Goal: Find specific page/section: Find specific page/section

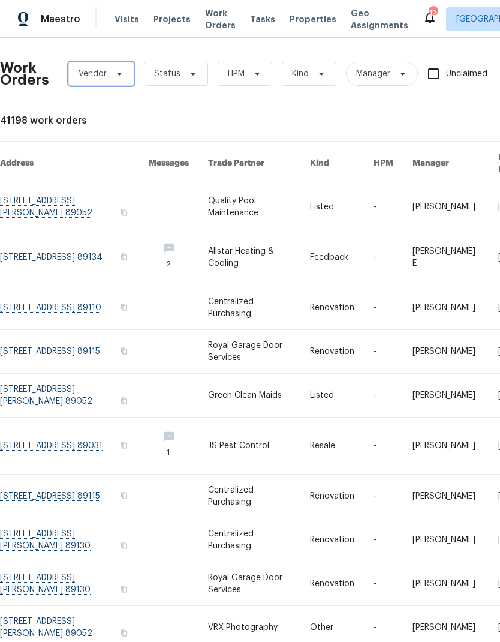
click at [122, 68] on span "Vendor" at bounding box center [101, 74] width 66 height 24
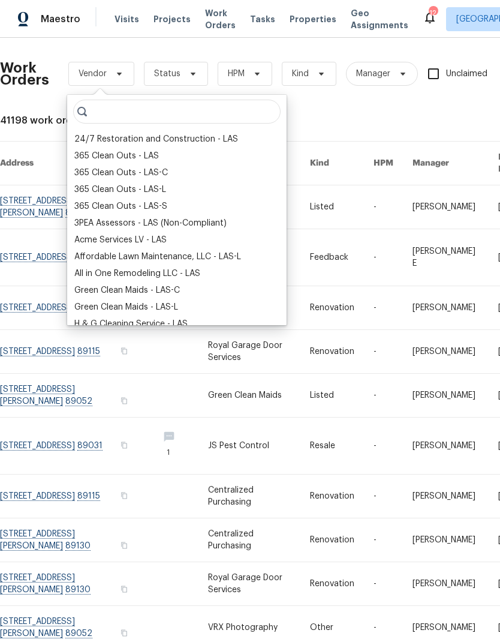
click at [164, 143] on div "24/7 Restoration and Construction - LAS" at bounding box center [156, 139] width 164 height 12
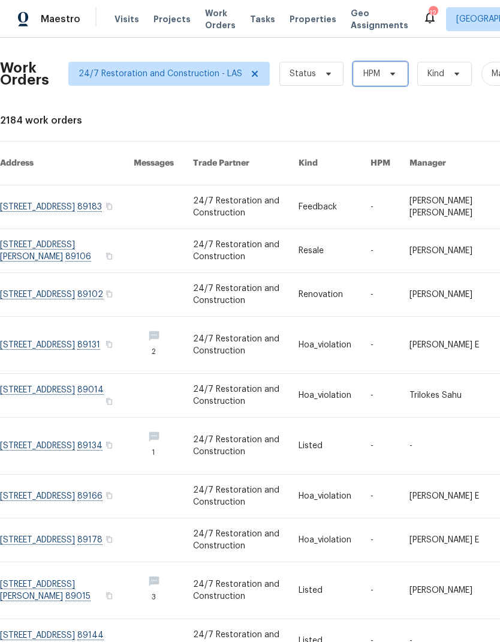
click at [388, 78] on icon at bounding box center [393, 74] width 10 height 10
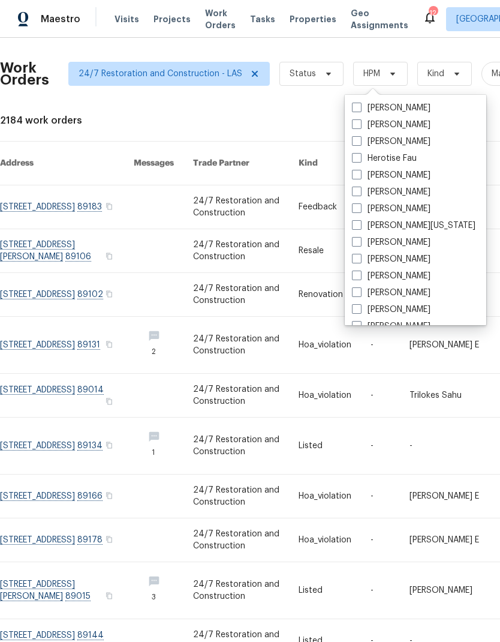
click at [404, 127] on label "[PERSON_NAME]" at bounding box center [391, 125] width 79 height 12
click at [360, 127] on input "[PERSON_NAME]" at bounding box center [356, 123] width 8 height 8
checkbox input "true"
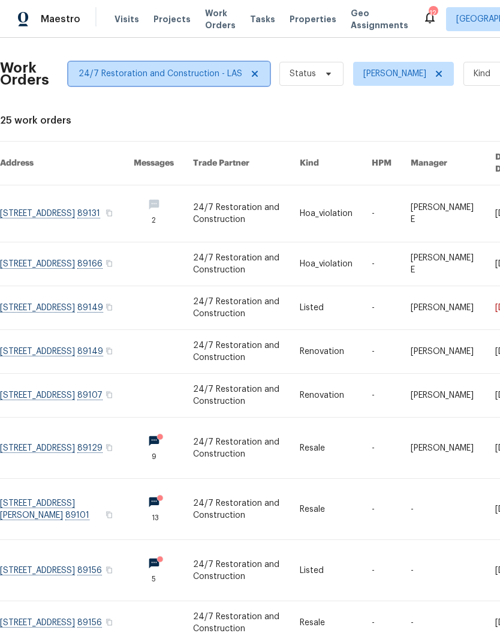
click at [250, 70] on icon at bounding box center [255, 74] width 10 height 10
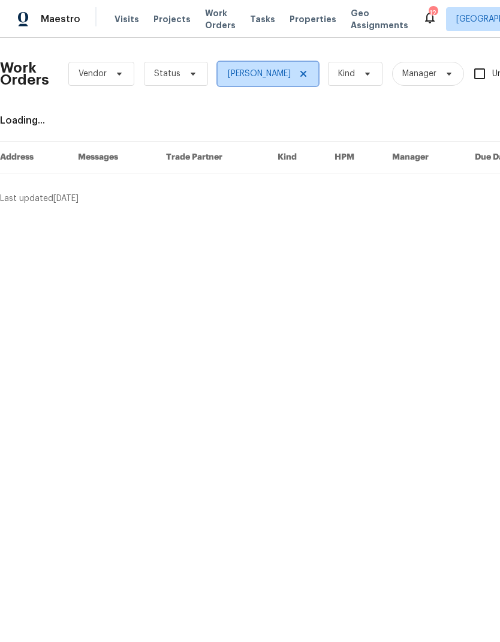
click at [301, 76] on icon at bounding box center [304, 74] width 6 height 6
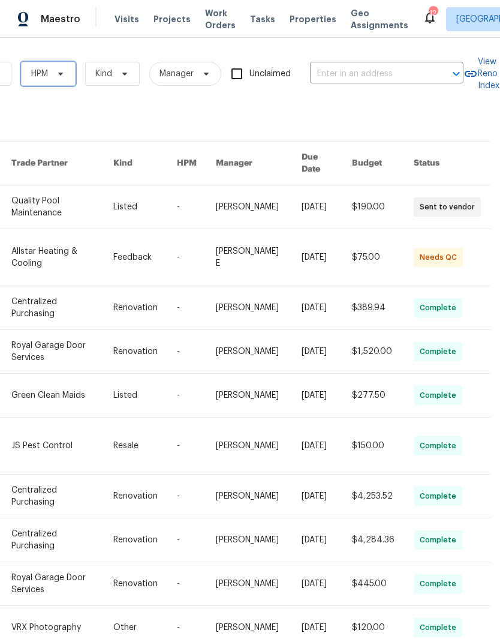
scroll to position [0, 197]
click at [378, 79] on input "text" at bounding box center [370, 74] width 120 height 19
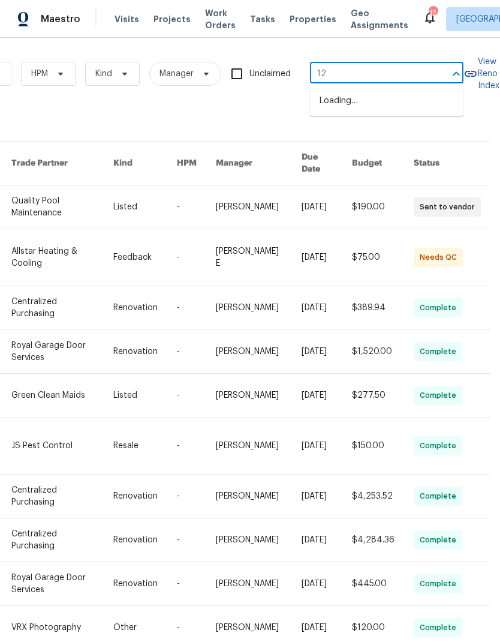
type input "1"
